Goal: Task Accomplishment & Management: Use online tool/utility

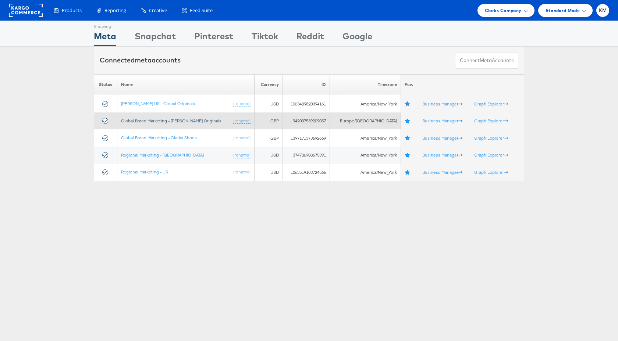
click at [198, 122] on link "Global Brand Marketing - Clarks Originals" at bounding box center [171, 121] width 100 height 6
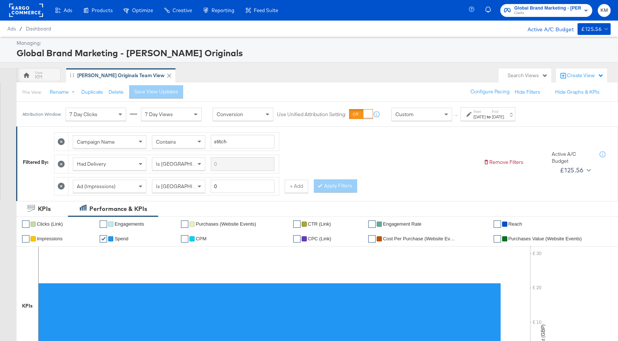
click at [482, 112] on label "Start:" at bounding box center [479, 111] width 12 height 5
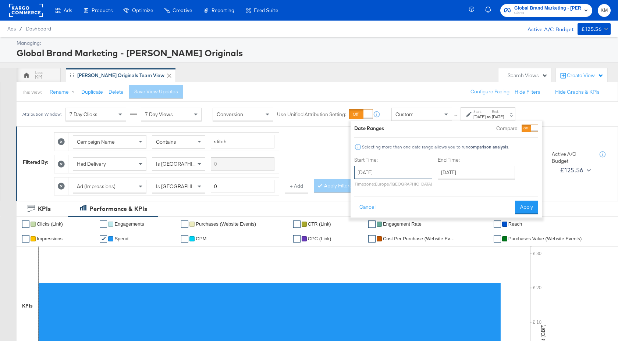
click at [409, 168] on input "October 1st 2025" at bounding box center [393, 172] width 78 height 13
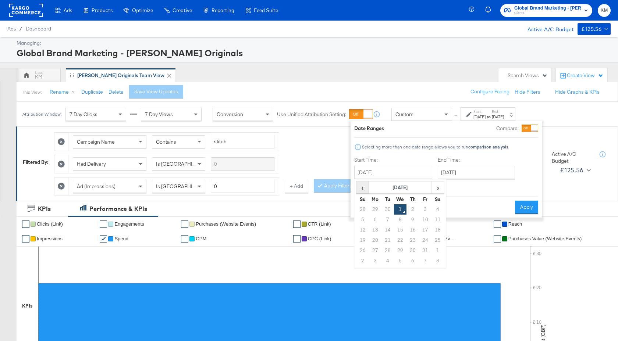
click at [365, 186] on span "‹" at bounding box center [362, 187] width 11 height 11
click at [373, 208] on td "1" at bounding box center [375, 209] width 12 height 10
type input "September 1st 2025"
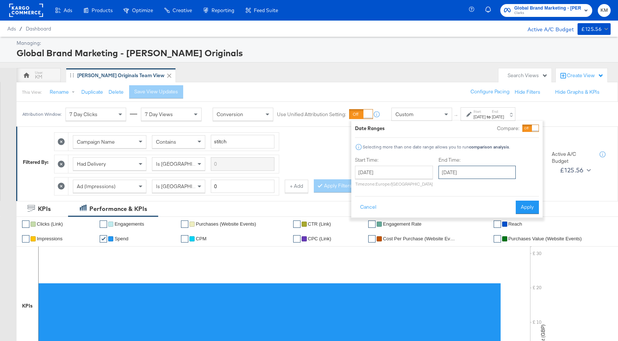
click at [471, 172] on input "October 1st 2025" at bounding box center [476, 172] width 77 height 13
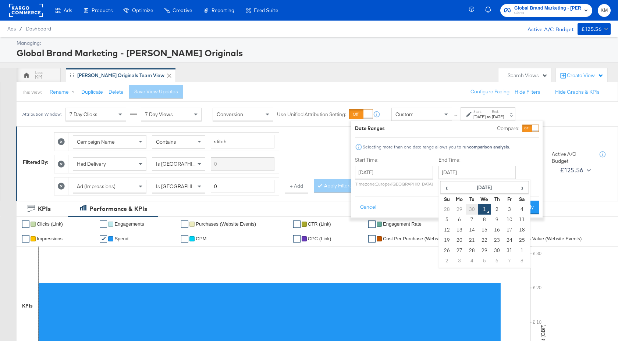
click at [472, 206] on td "30" at bounding box center [471, 209] width 12 height 10
type input "September 30th 2025"
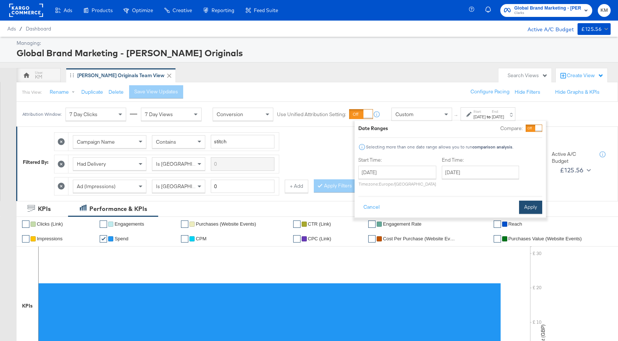
click at [523, 210] on button "Apply" at bounding box center [530, 207] width 23 height 13
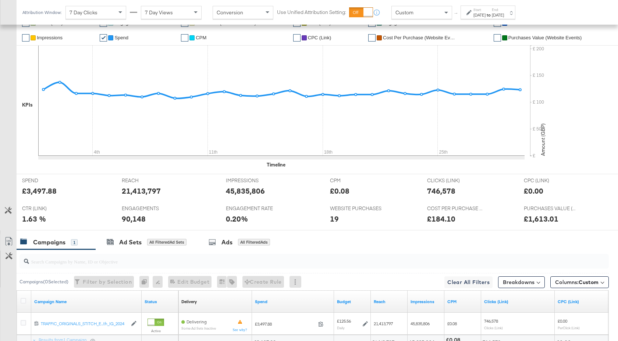
scroll to position [271, 0]
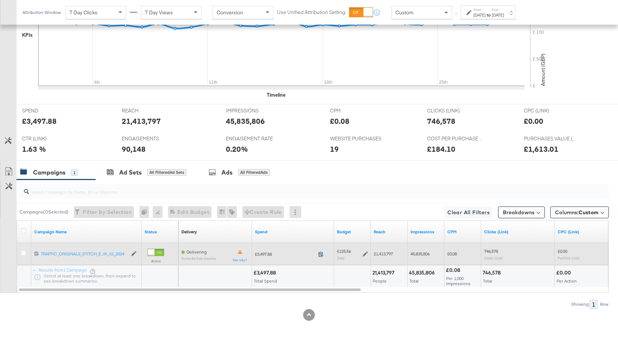
click at [319, 254] on icon at bounding box center [321, 254] width 6 height 6
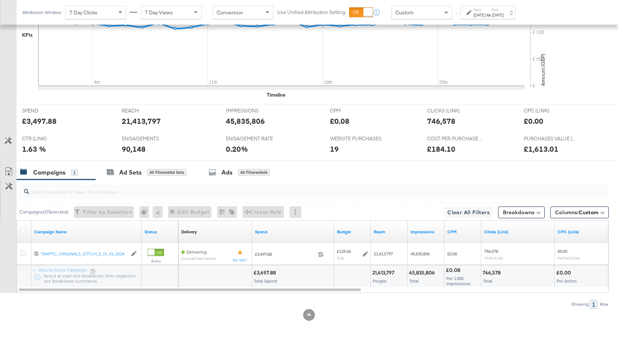
scroll to position [0, 0]
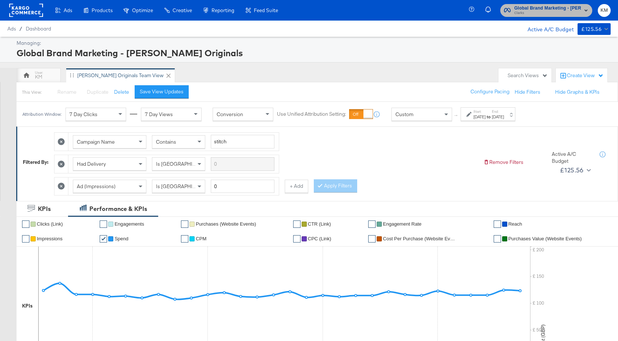
click at [528, 11] on span "Clarks" at bounding box center [547, 13] width 67 height 6
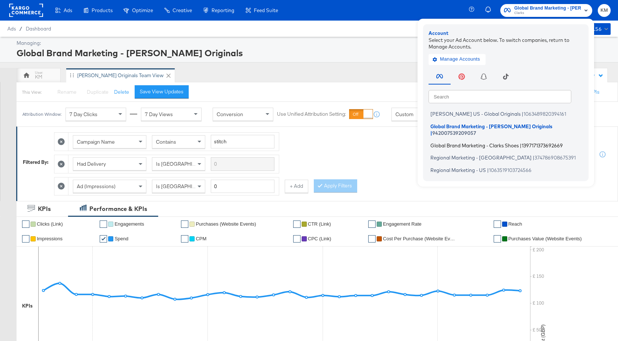
click at [503, 142] on span "Global Brand Marketing - Clarks Shoes" at bounding box center [474, 145] width 88 height 6
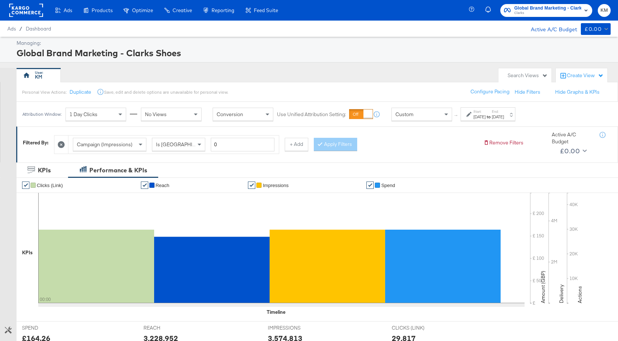
click at [491, 117] on strong "to" at bounding box center [488, 117] width 6 height 6
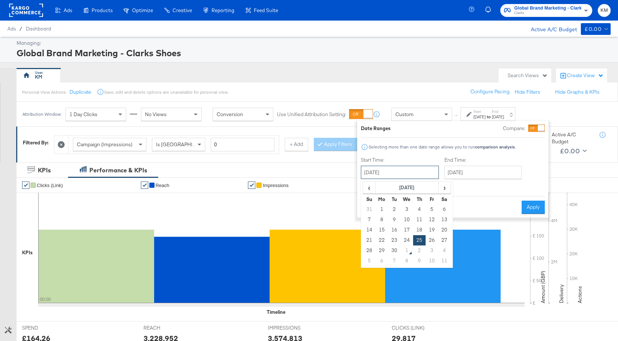
click at [408, 172] on input "September 25th 2025" at bounding box center [400, 172] width 78 height 13
click at [380, 206] on td "1" at bounding box center [381, 209] width 12 height 10
type input "September 1st 2025"
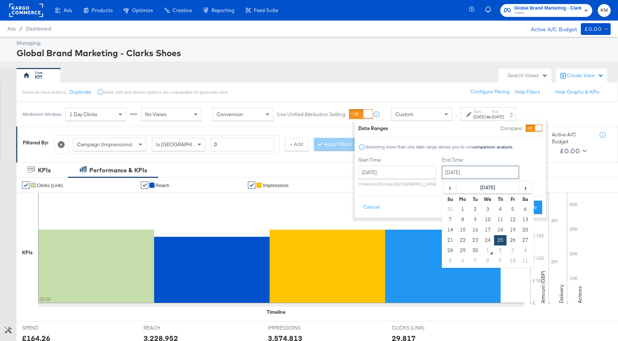
click at [467, 173] on input "September 25th 2025" at bounding box center [479, 172] width 77 height 13
click at [473, 249] on td "30" at bounding box center [475, 251] width 12 height 10
type input "September 30th 2025"
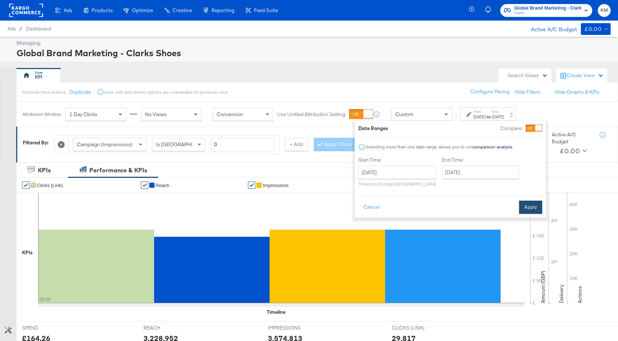
click at [528, 211] on button "Apply" at bounding box center [530, 207] width 23 height 13
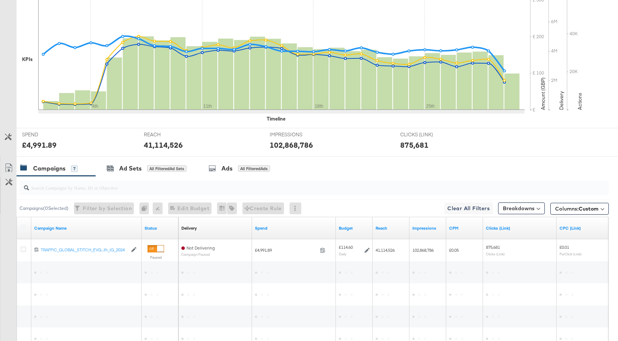
scroll to position [322, 0]
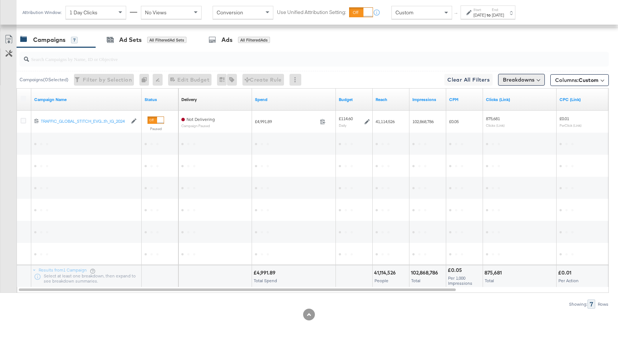
click at [516, 83] on button "Breakdowns" at bounding box center [521, 80] width 47 height 12
click at [514, 83] on button "Breakdowns" at bounding box center [521, 80] width 47 height 12
click at [471, 81] on span "Clear All Filters This clears all applied filters" at bounding box center [468, 79] width 42 height 9
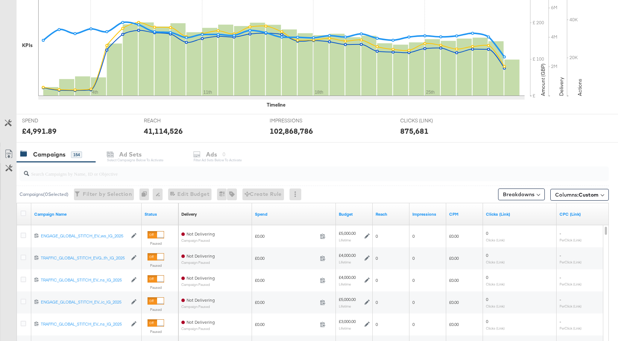
scroll to position [305, 0]
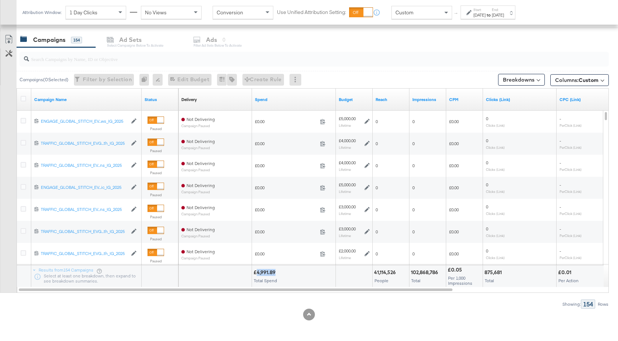
drag, startPoint x: 275, startPoint y: 274, endPoint x: 257, endPoint y: 274, distance: 18.4
click at [257, 274] on div "£4,991.89" at bounding box center [265, 272] width 24 height 7
copy div "4,991.89"
